Goal: Information Seeking & Learning: Learn about a topic

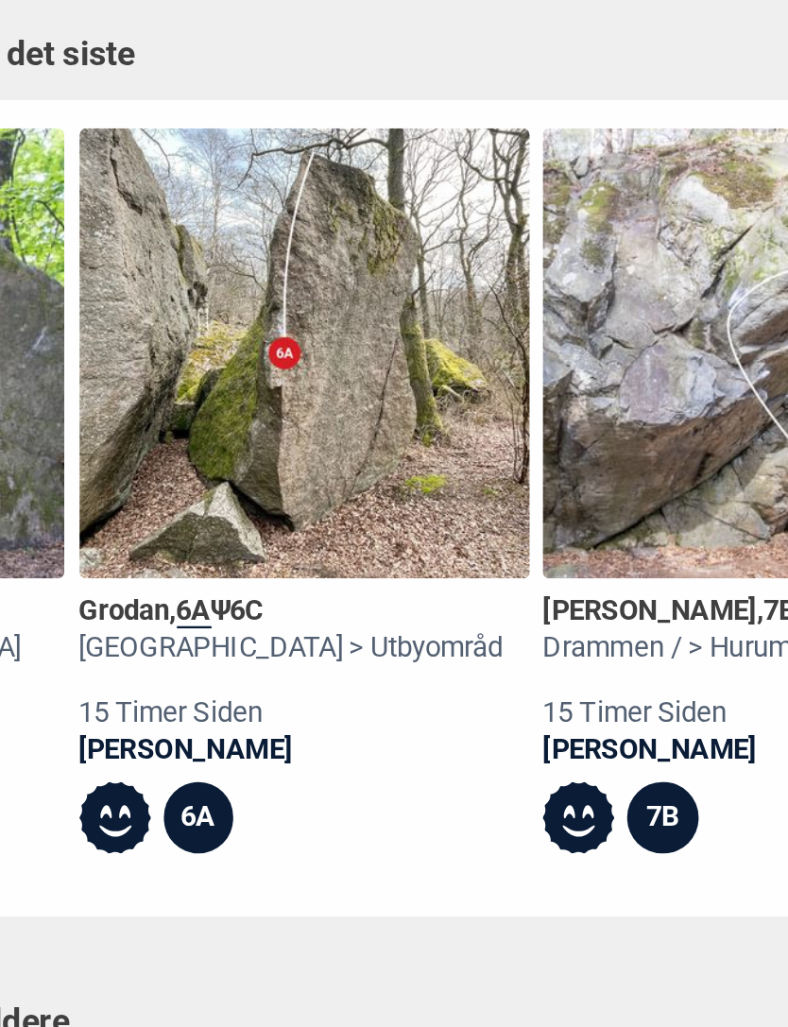
scroll to position [0, 1751]
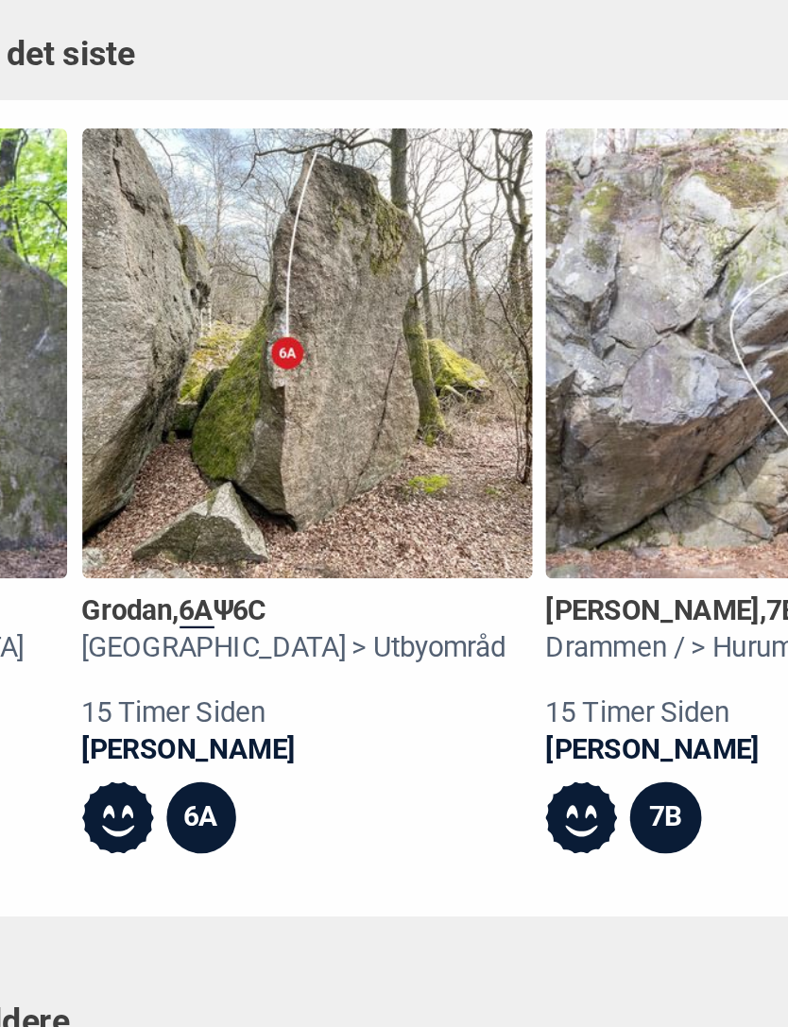
click at [236, 193] on img at bounding box center [334, 291] width 196 height 196
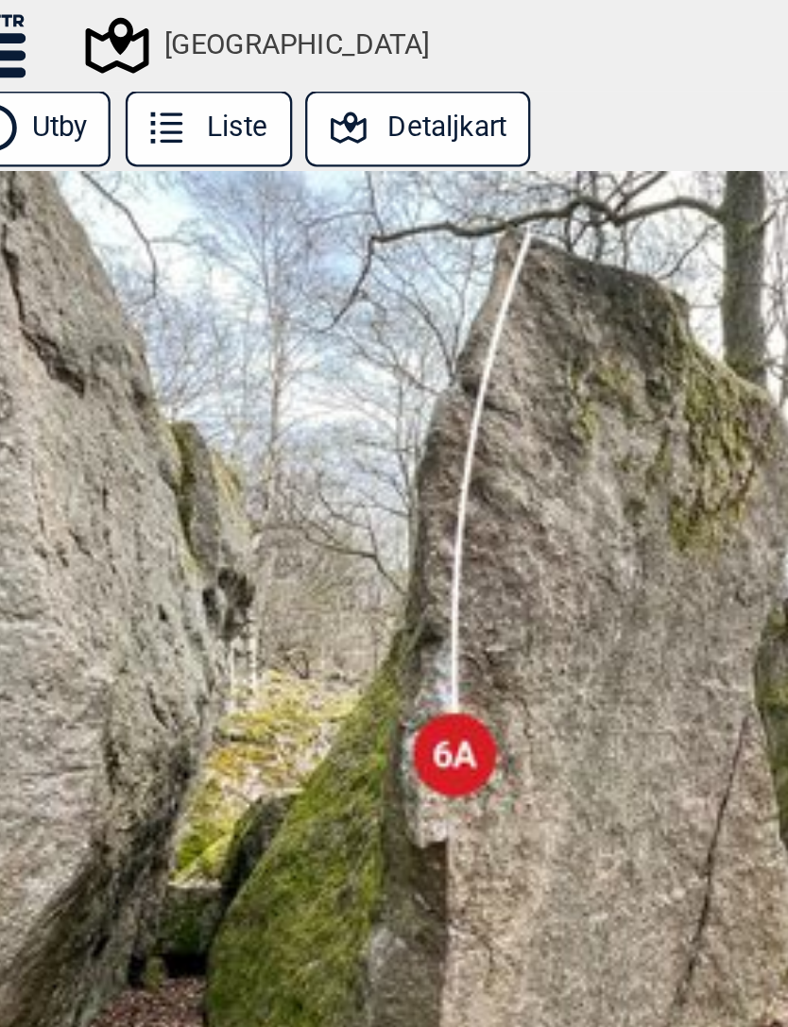
click at [306, 53] on button "Detaljkart" at bounding box center [355, 56] width 98 height 33
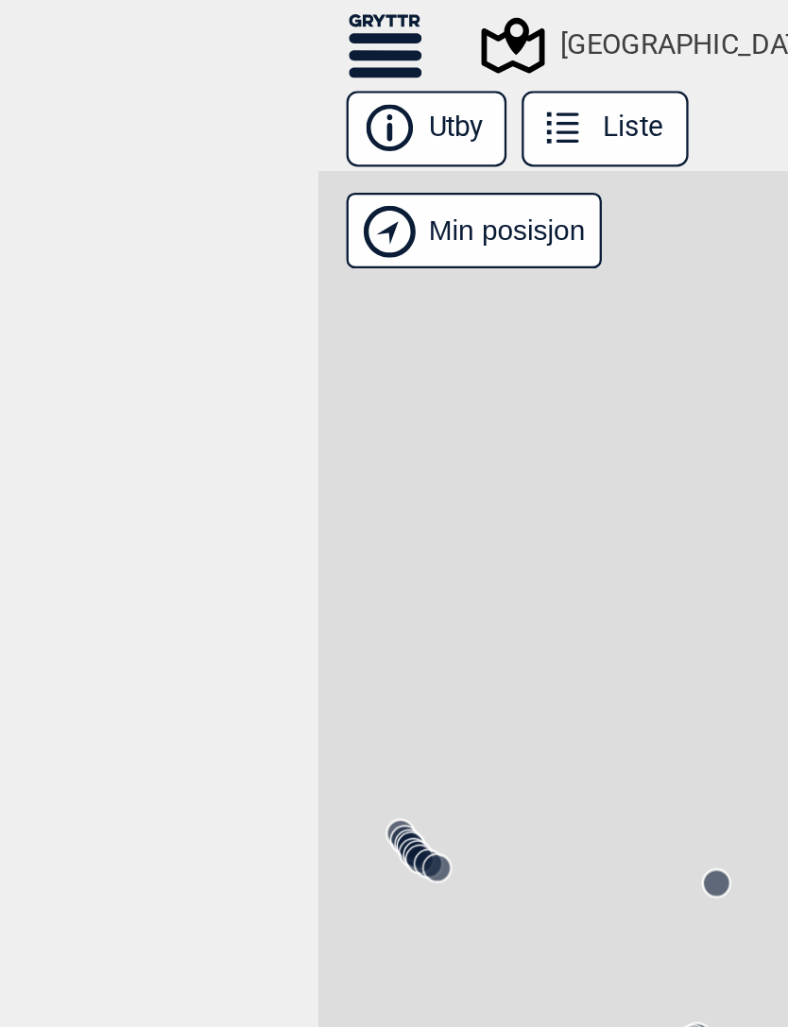
scroll to position [0, 18216]
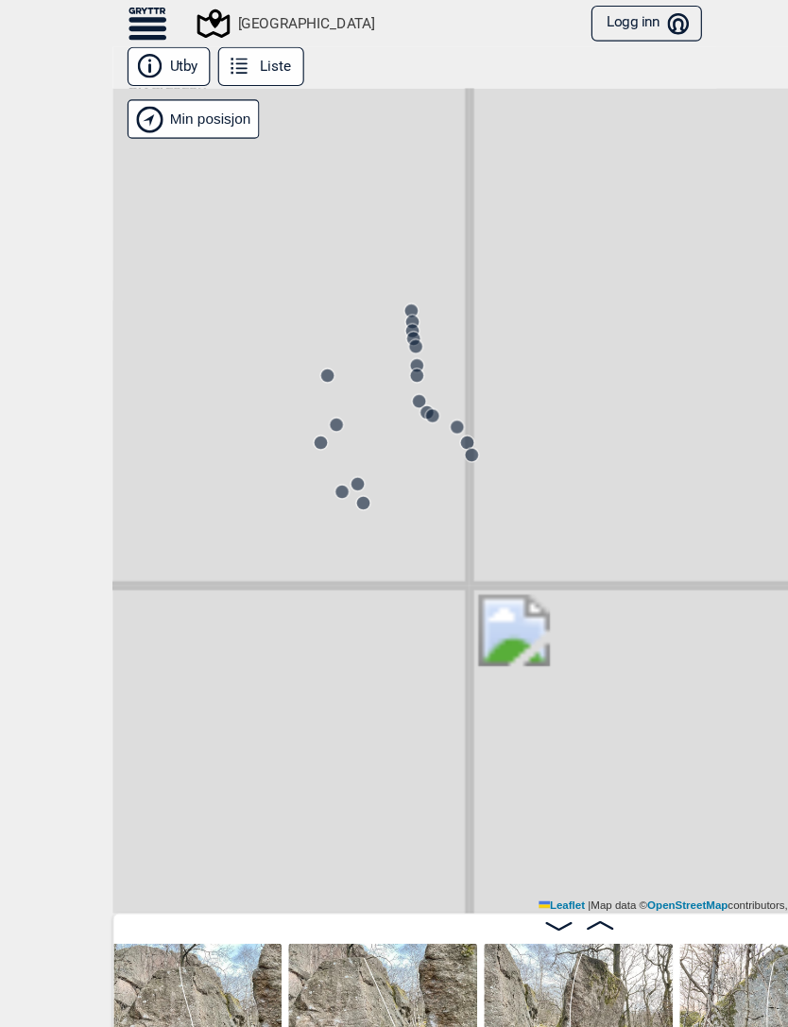
click at [388, 287] on circle at bounding box center [394, 292] width 12 height 12
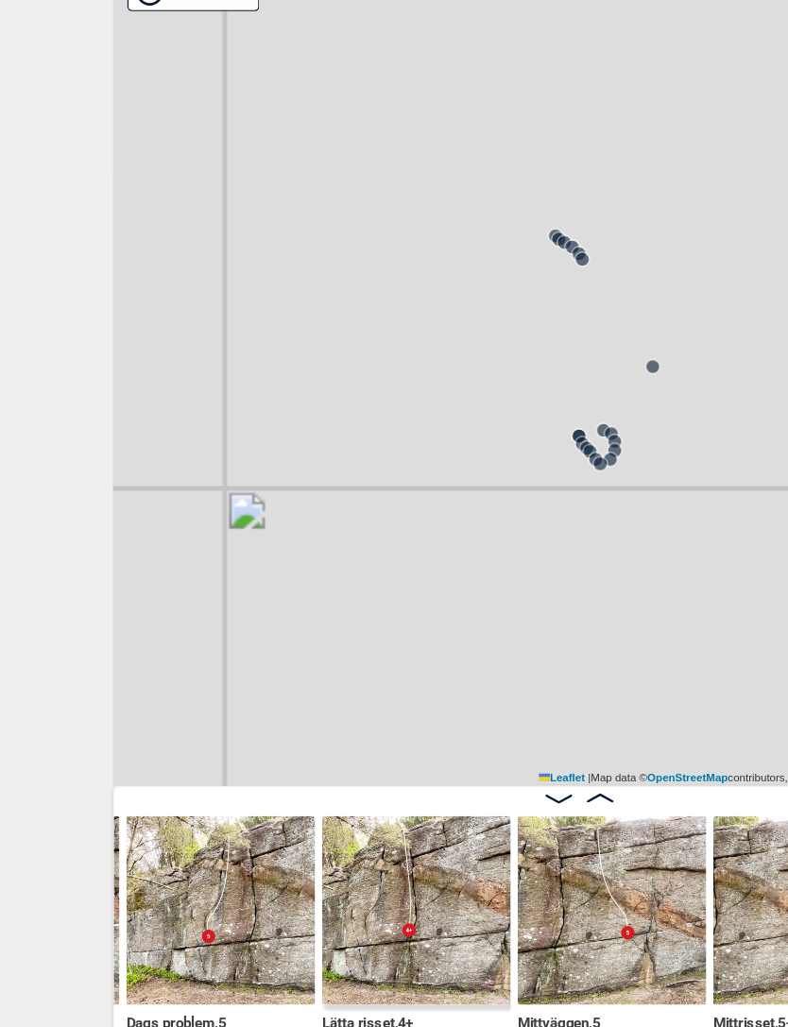
scroll to position [0, 8696]
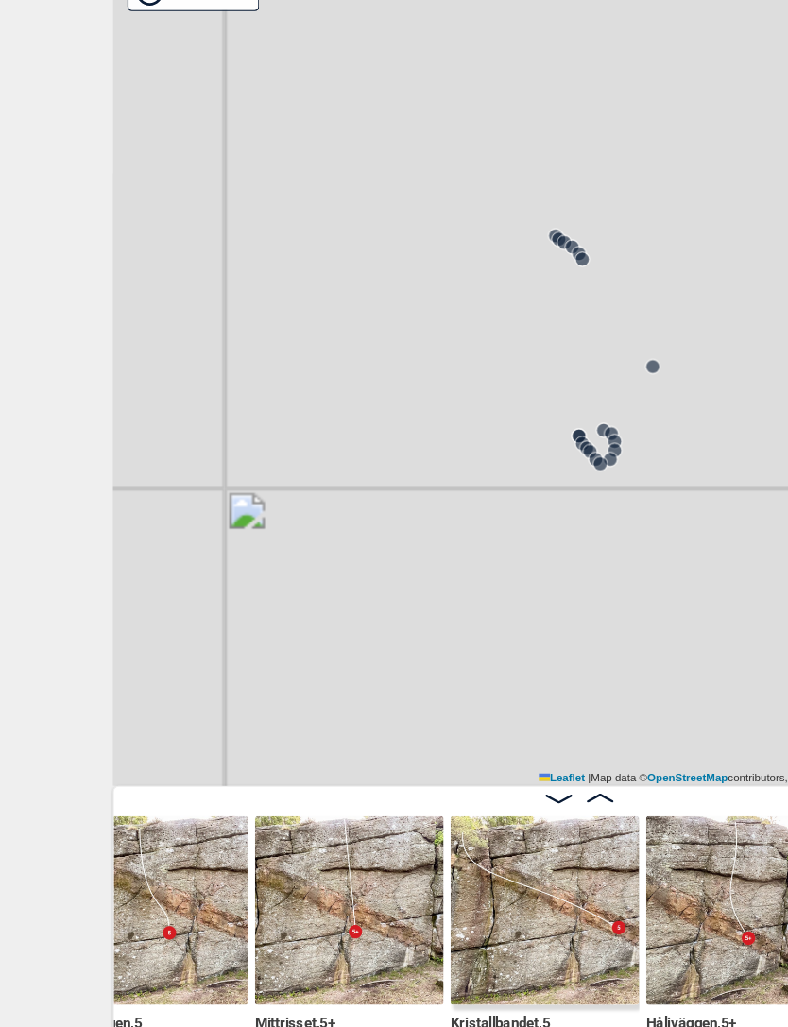
scroll to position [0, 9084]
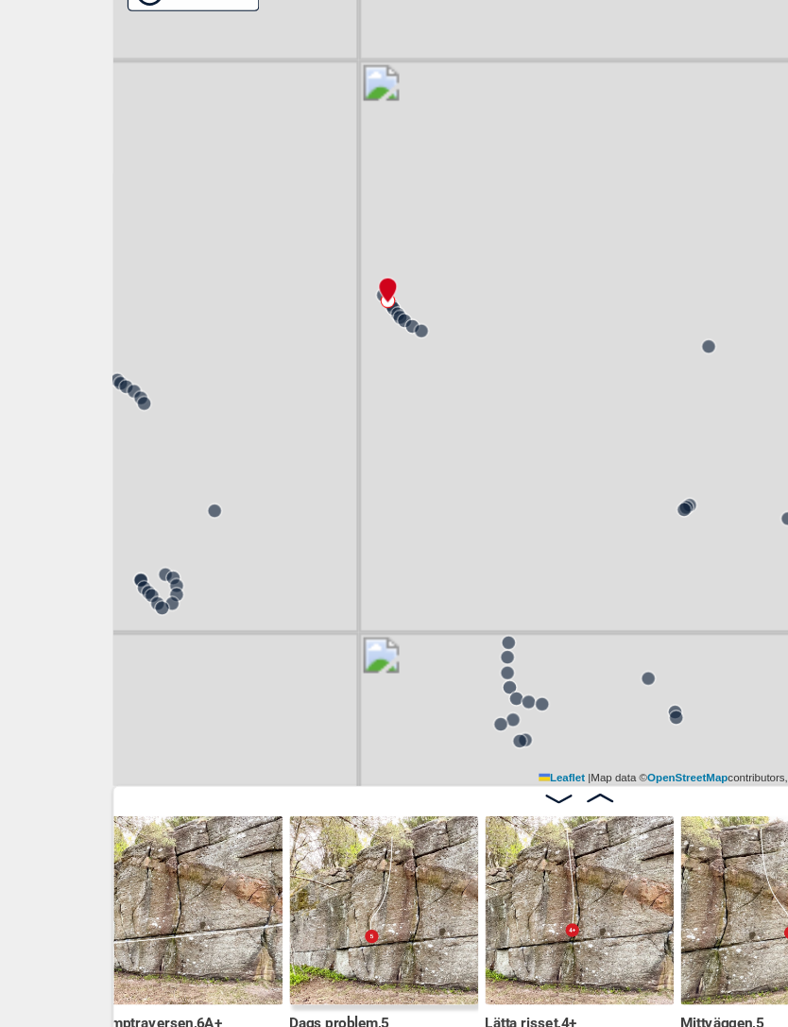
scroll to position [0, 8567]
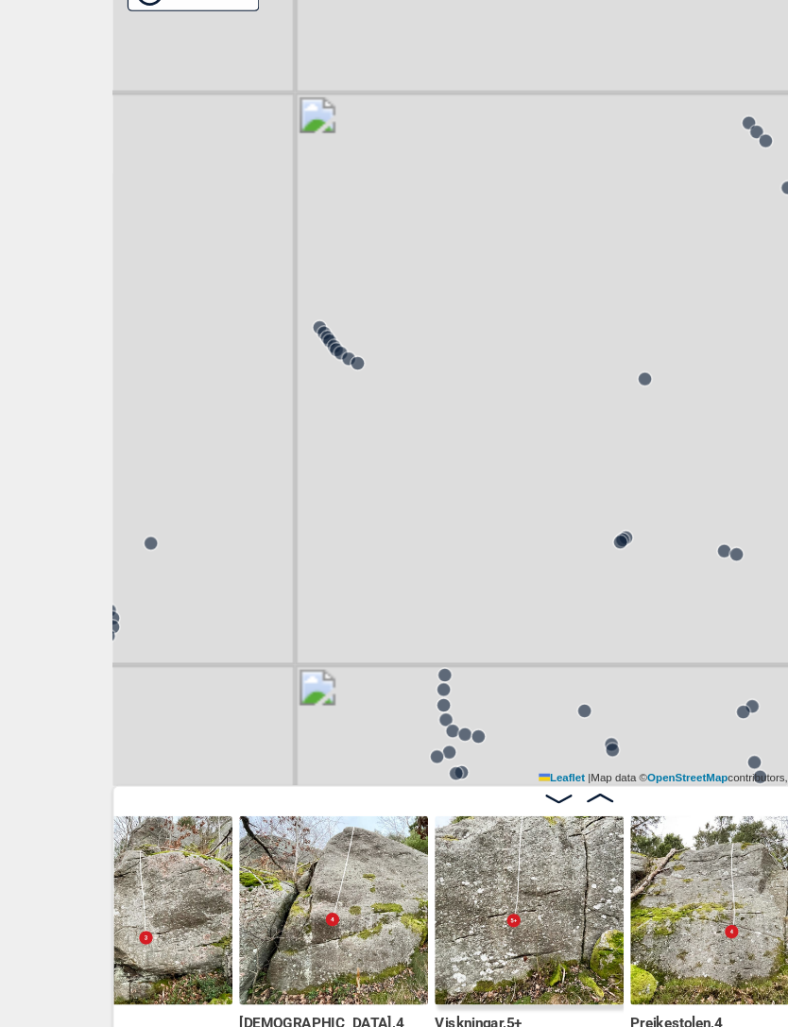
scroll to position [0, 11245]
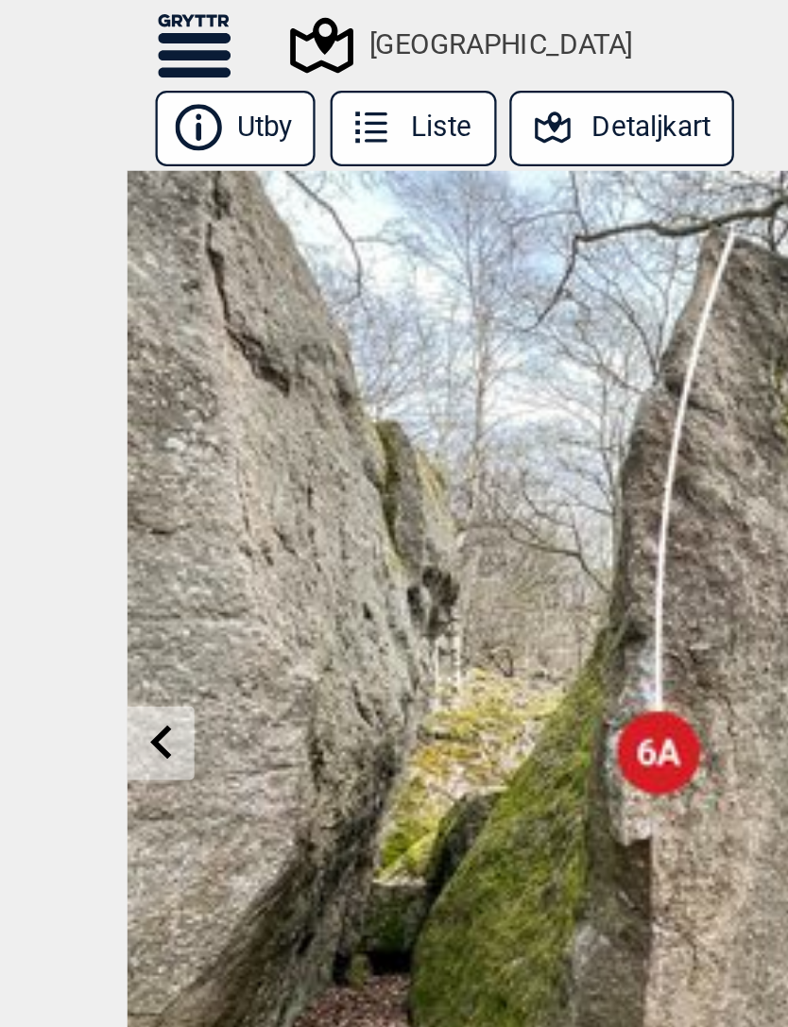
click at [152, 22] on icon at bounding box center [168, 20] width 32 height 27
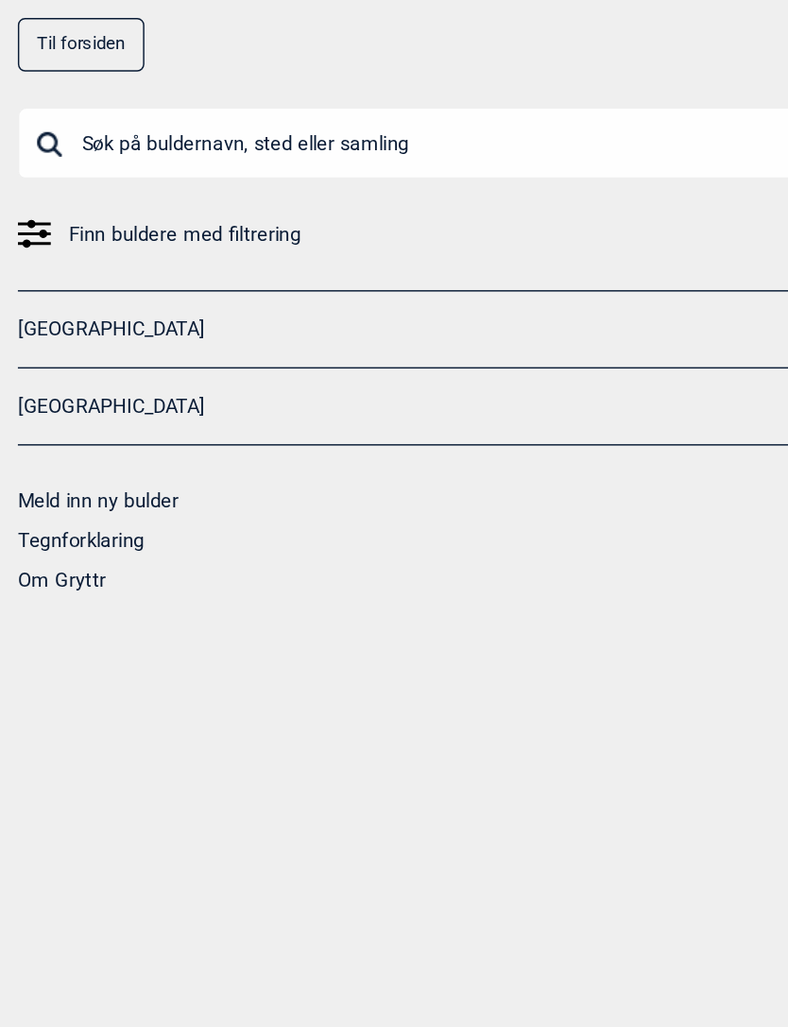
click at [164, 283] on link "[GEOGRAPHIC_DATA]" at bounding box center [381, 278] width 739 height 27
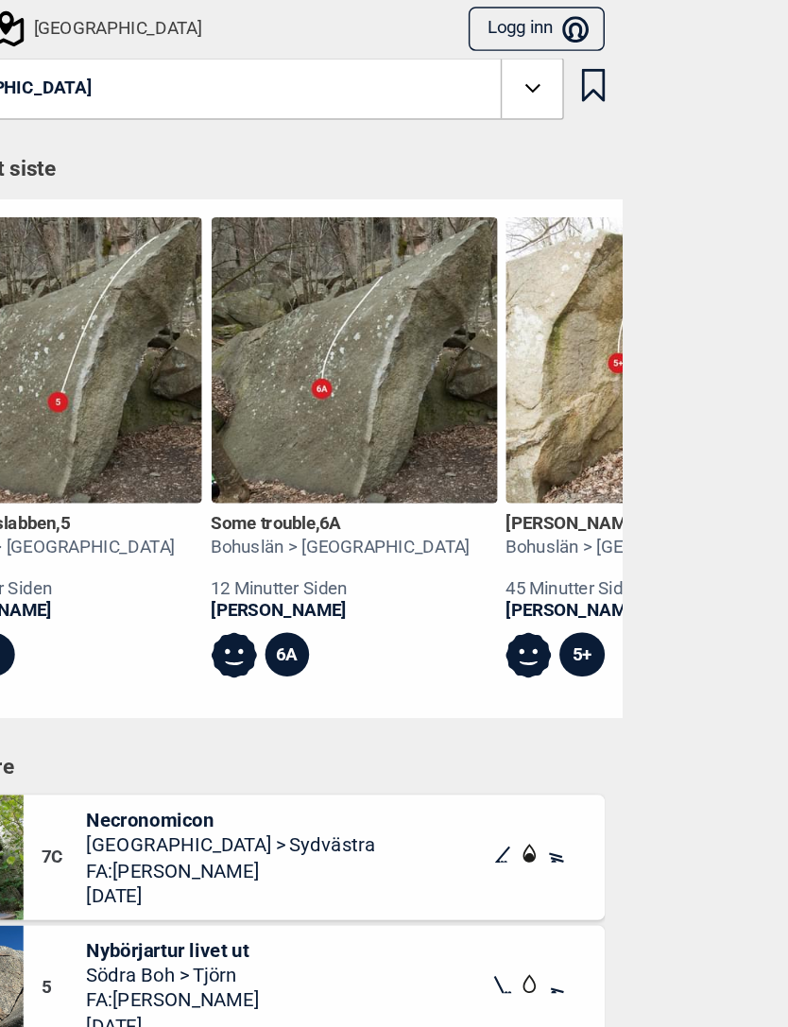
click at [460, 177] on div "Til forsiden NO SV EN Finn buldere med filtrering [GEOGRAPHIC_DATA] [GEOGRAPHIC…" at bounding box center [394, 513] width 788 height 1027
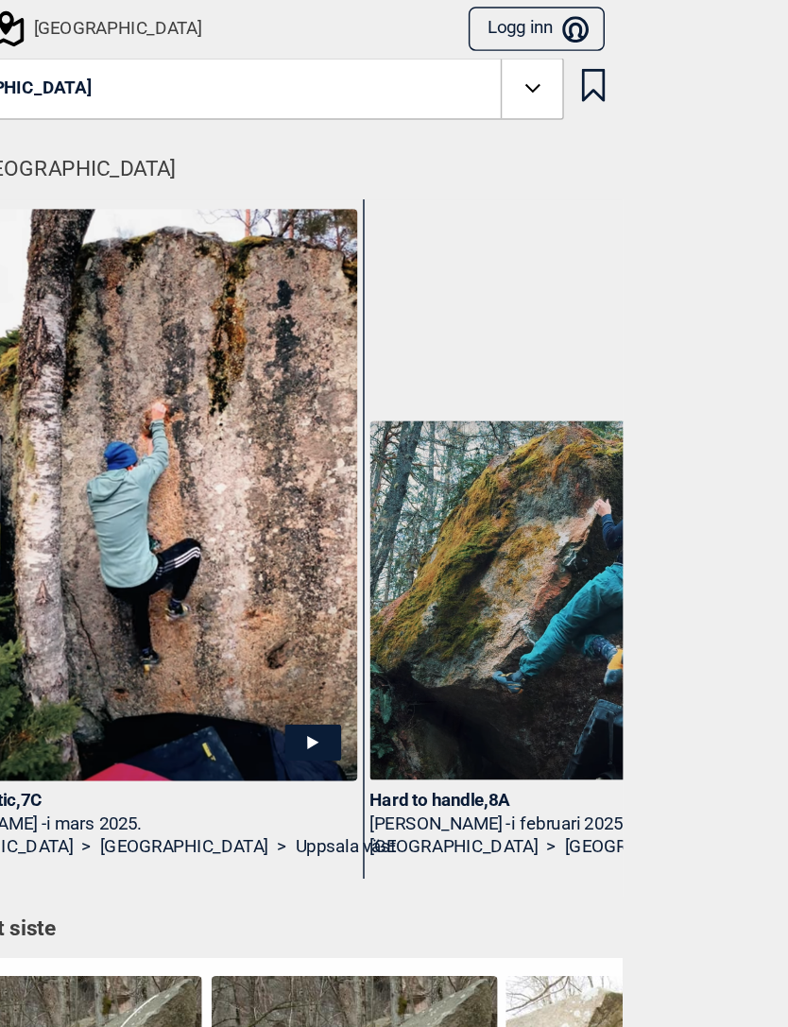
click at [576, 67] on icon at bounding box center [587, 61] width 22 height 22
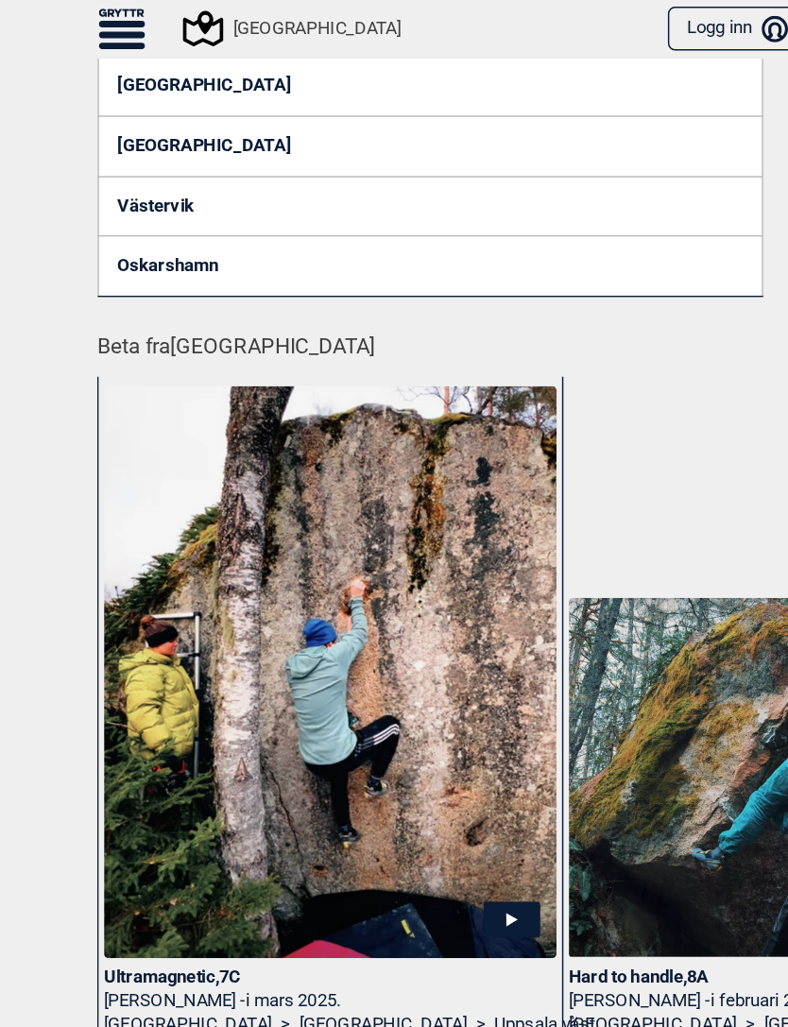
scroll to position [295, 0]
